Goal: Obtain resource: Download file/media

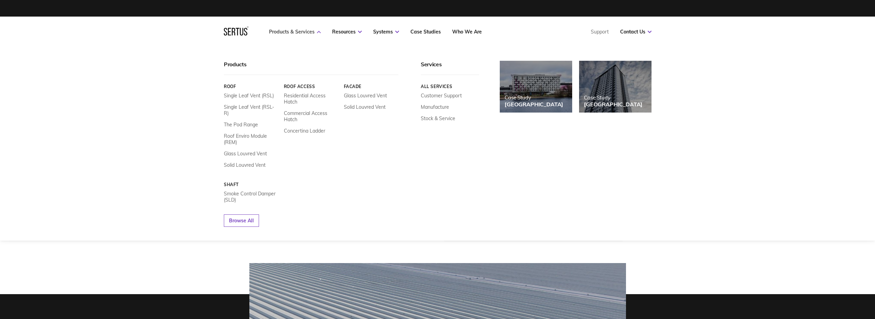
click at [315, 33] on link "Products & Services" at bounding box center [295, 32] width 52 height 6
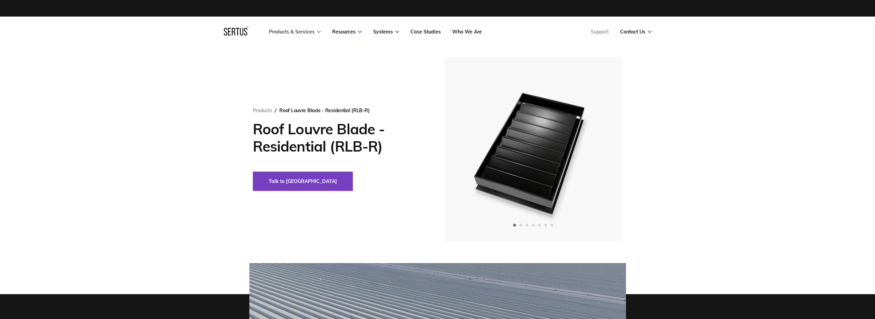
click at [315, 33] on link "Products & Services" at bounding box center [295, 32] width 52 height 6
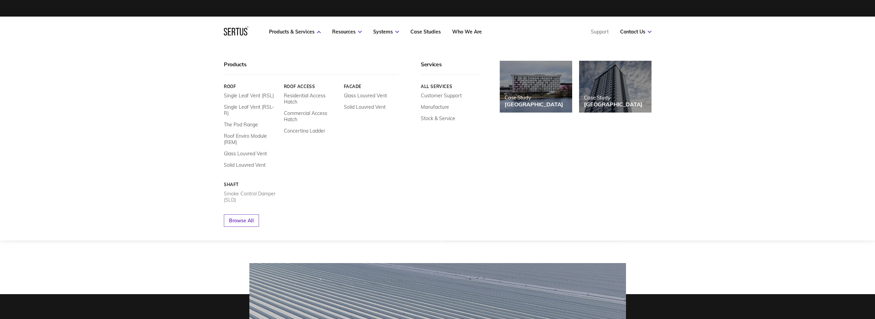
click at [241, 190] on link "Smoke Control Damper (SLD)" at bounding box center [251, 196] width 55 height 12
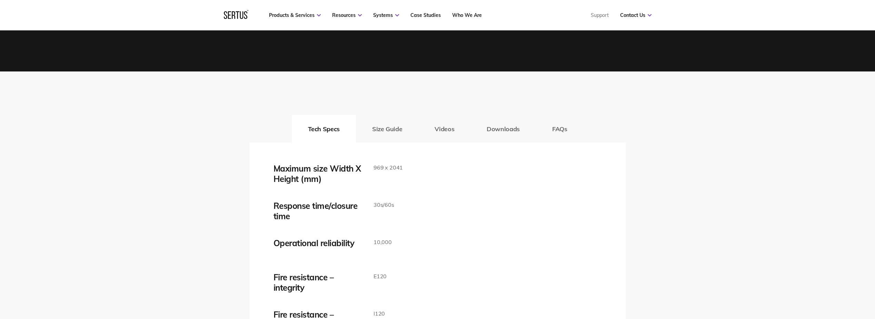
scroll to position [1069, 0]
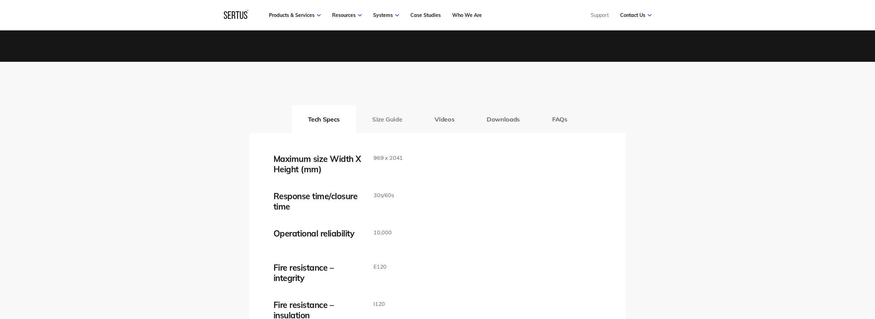
click at [392, 118] on button "Size Guide" at bounding box center [387, 119] width 62 height 28
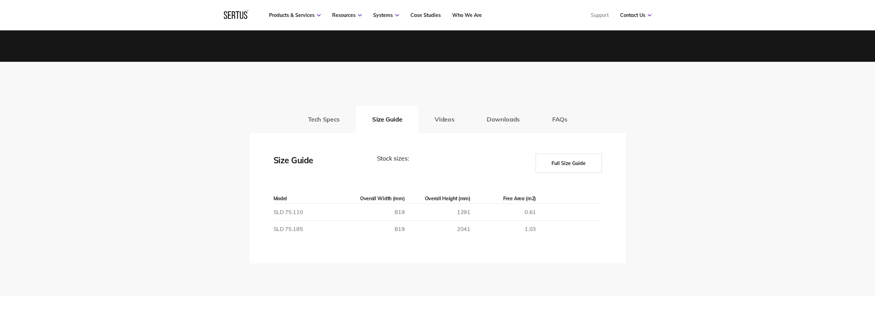
scroll to position [1103, 0]
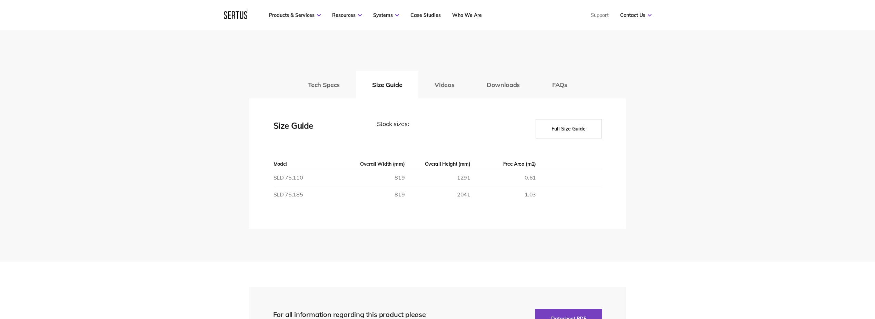
click at [567, 128] on button "Full Size Guide" at bounding box center [568, 128] width 66 height 19
click at [506, 86] on button "Downloads" at bounding box center [503, 85] width 66 height 28
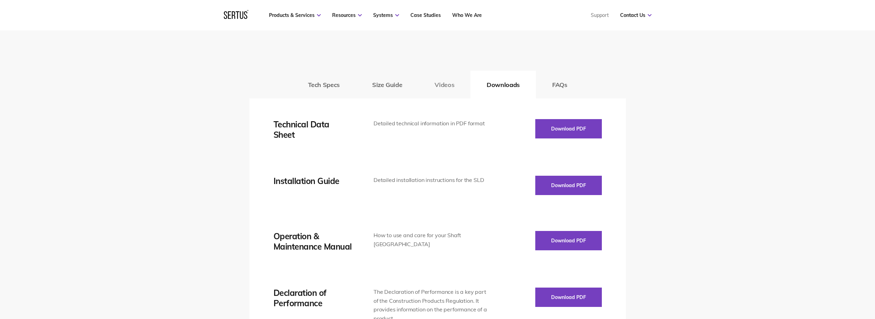
click at [437, 82] on button "Videos" at bounding box center [444, 85] width 52 height 28
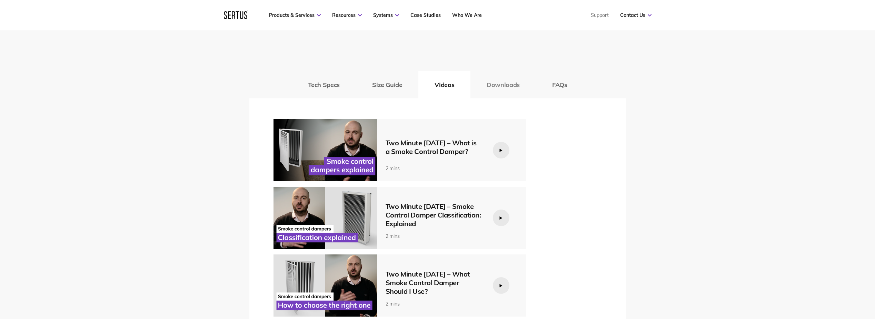
click at [495, 82] on button "Downloads" at bounding box center [503, 85] width 66 height 28
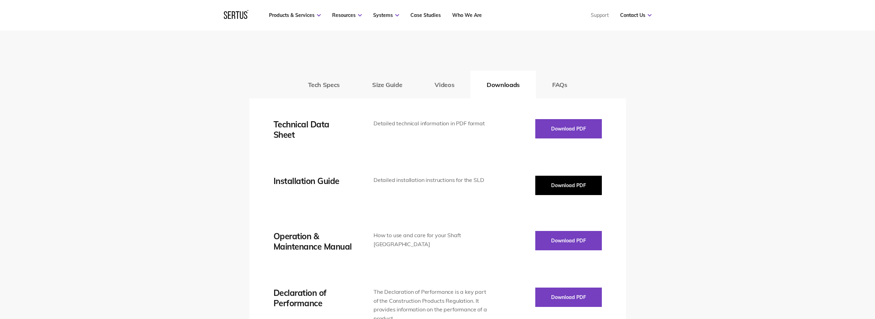
click at [568, 188] on button "Download PDF" at bounding box center [568, 184] width 67 height 19
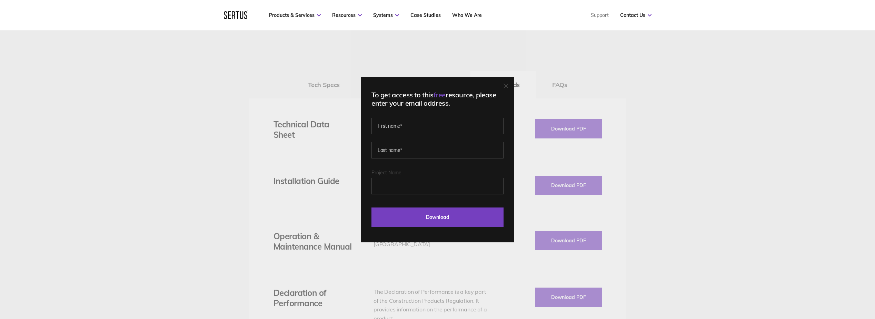
click at [508, 85] on icon at bounding box center [506, 86] width 4 height 4
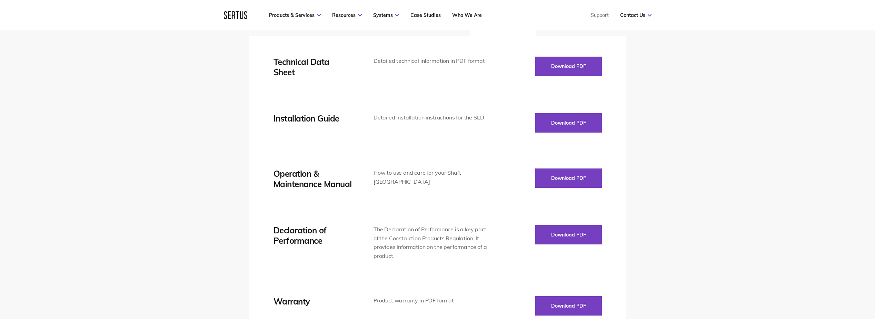
scroll to position [1241, 0]
